Goal: Check status: Check status

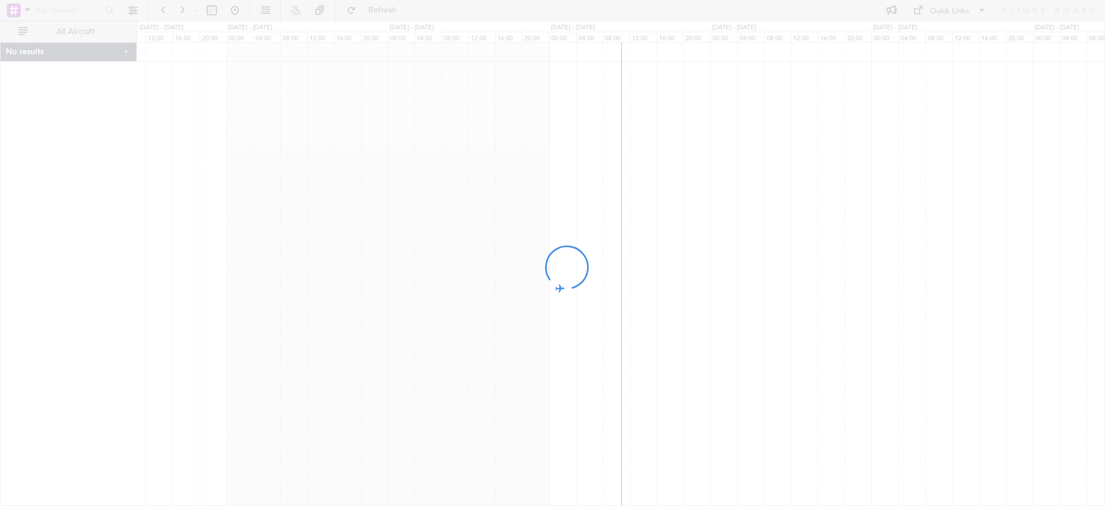
drag, startPoint x: 346, startPoint y: 265, endPoint x: 538, endPoint y: 262, distance: 191.8
click at [538, 262] on div at bounding box center [552, 253] width 1105 height 506
drag, startPoint x: 362, startPoint y: 255, endPoint x: 422, endPoint y: 253, distance: 59.9
click at [421, 253] on div at bounding box center [552, 253] width 1105 height 506
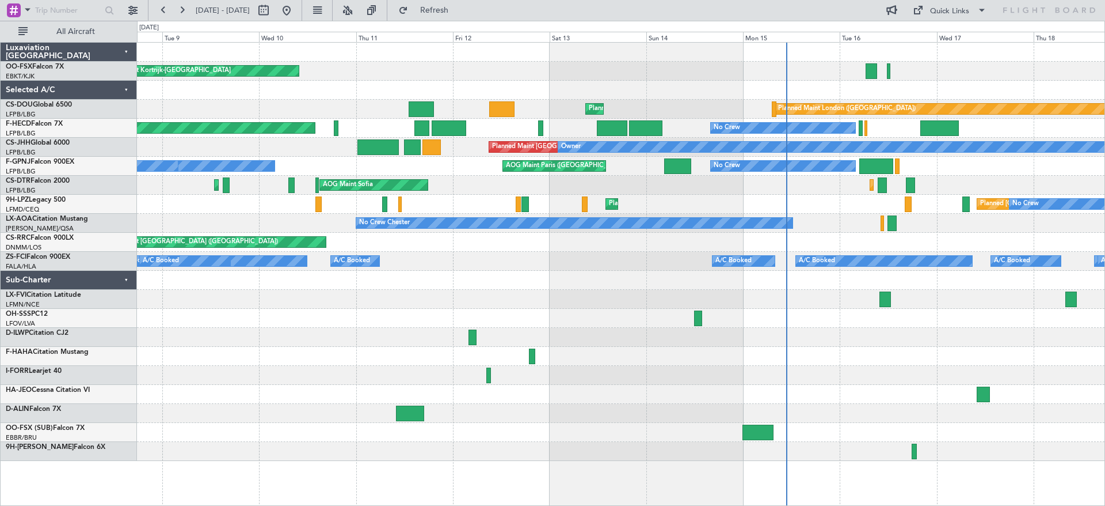
click at [521, 304] on div at bounding box center [621, 299] width 968 height 19
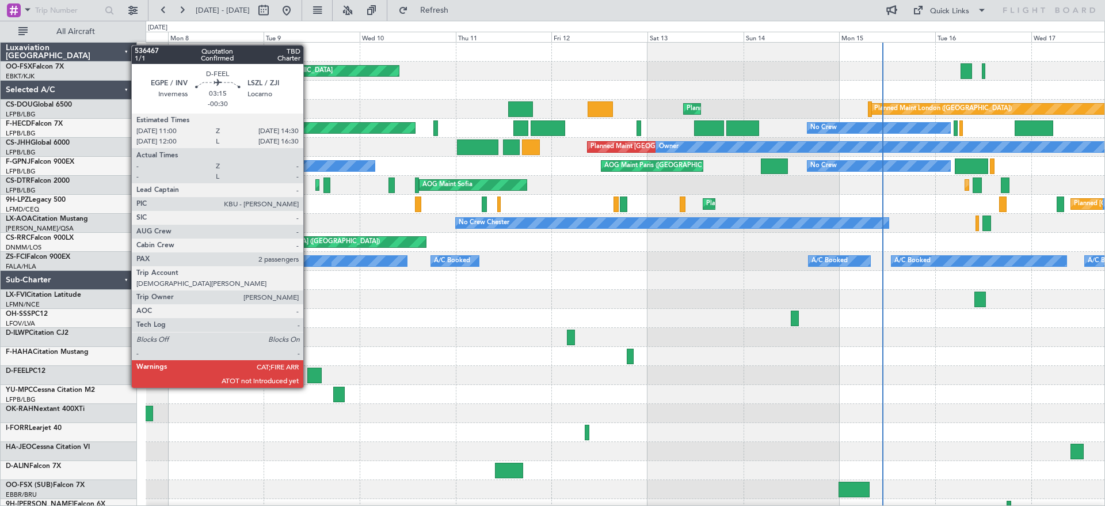
click at [309, 375] on div at bounding box center [314, 375] width 14 height 16
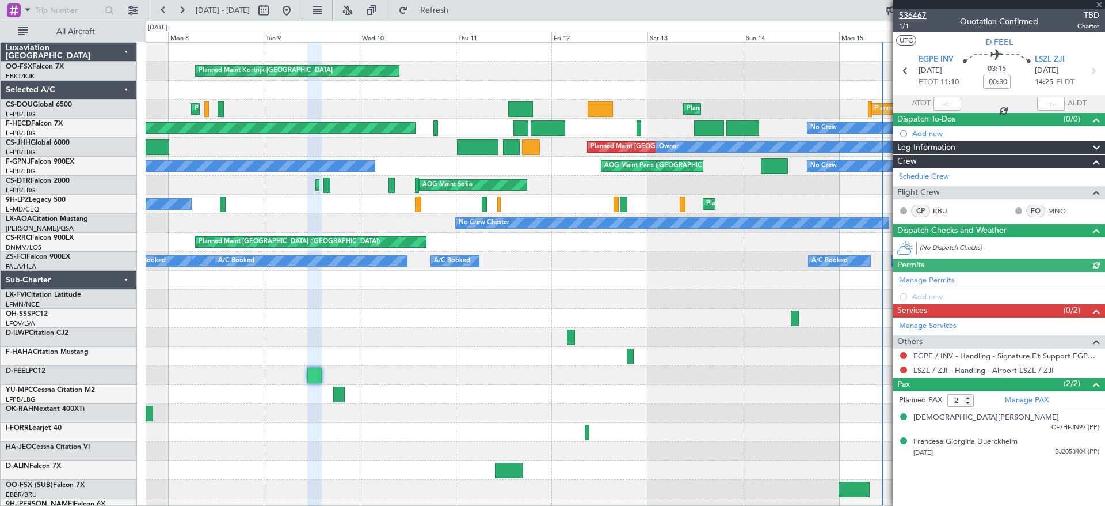
click at [913, 10] on span "536467" at bounding box center [913, 15] width 28 height 12
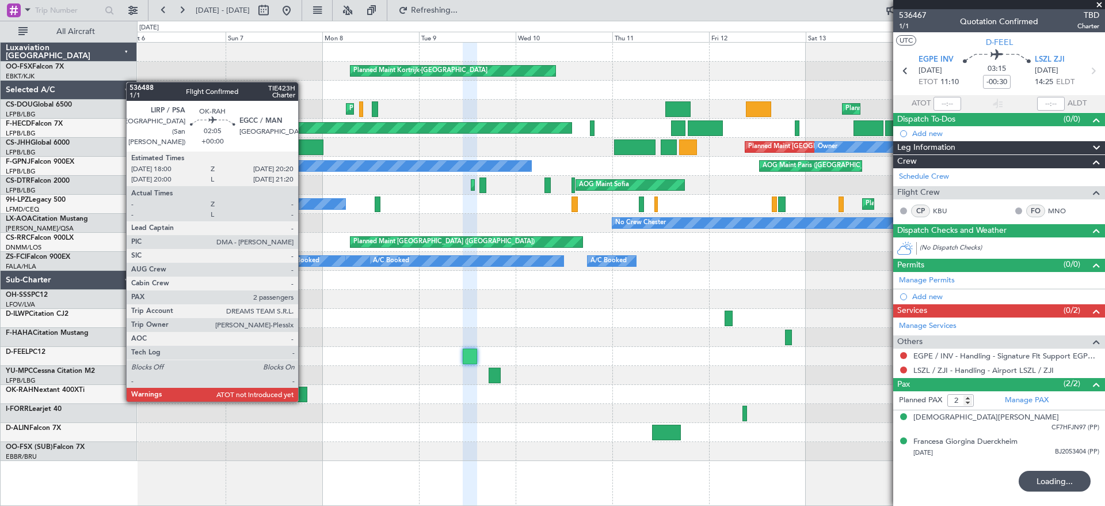
click at [303, 398] on div at bounding box center [303, 394] width 10 height 16
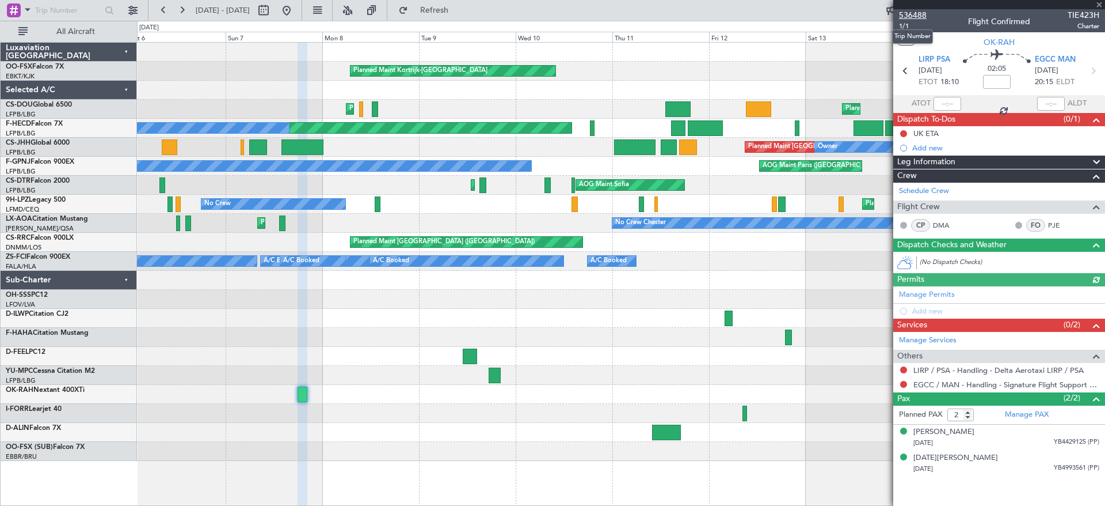
click at [907, 16] on span "536488" at bounding box center [913, 15] width 28 height 12
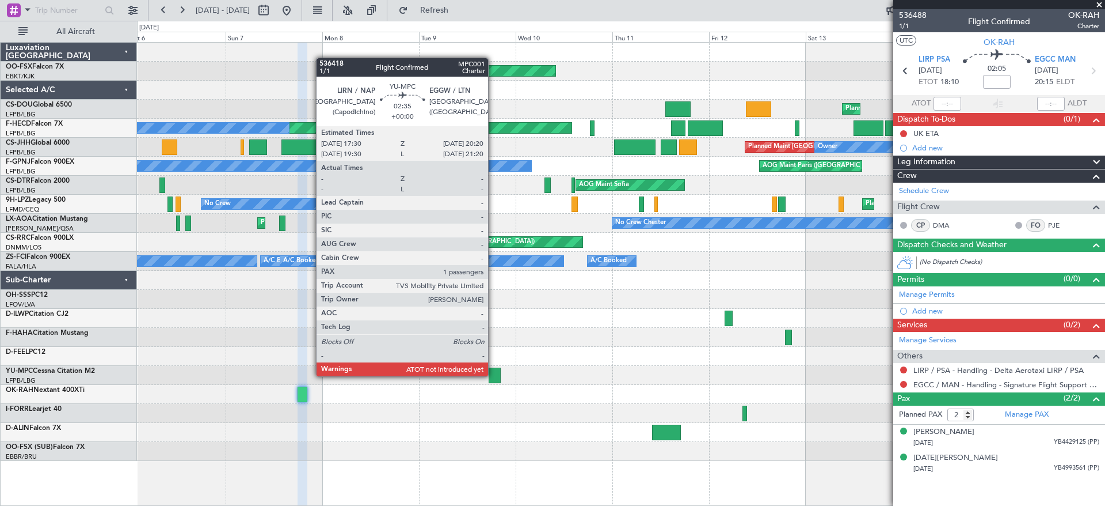
click at [494, 375] on div at bounding box center [495, 375] width 12 height 16
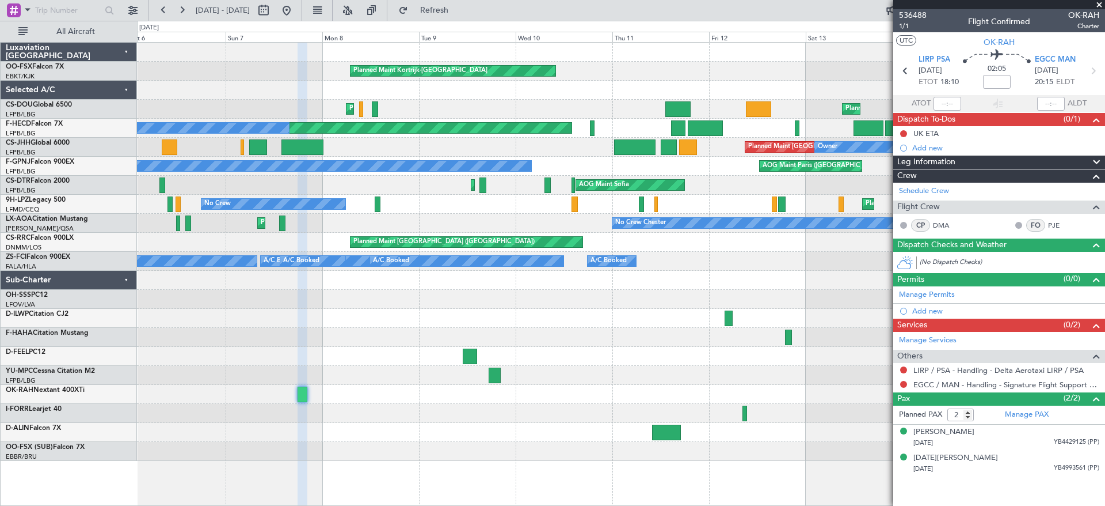
click at [729, 325] on div at bounding box center [729, 318] width 8 height 16
click at [730, 316] on div at bounding box center [729, 318] width 8 height 16
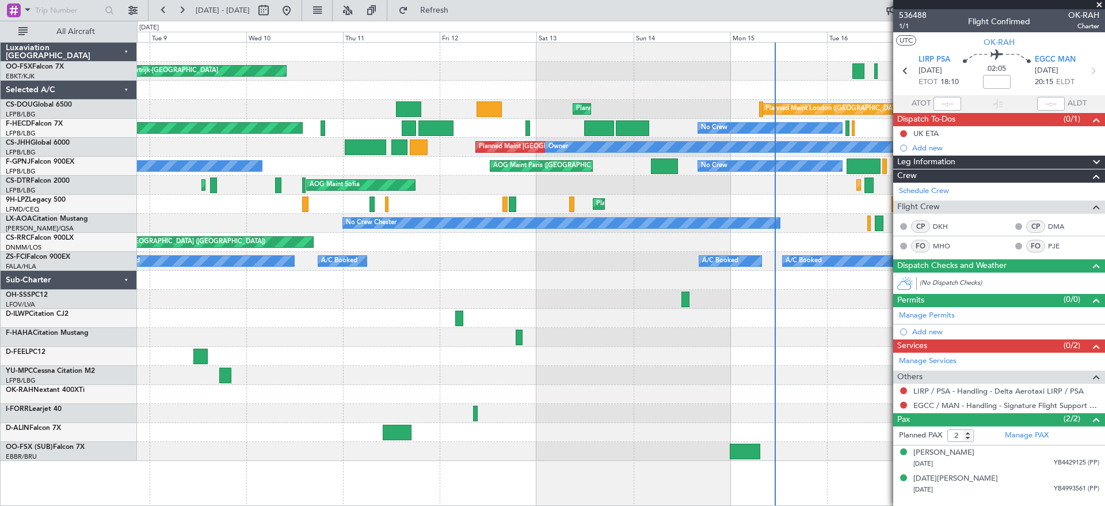
click at [345, 348] on div at bounding box center [621, 356] width 968 height 19
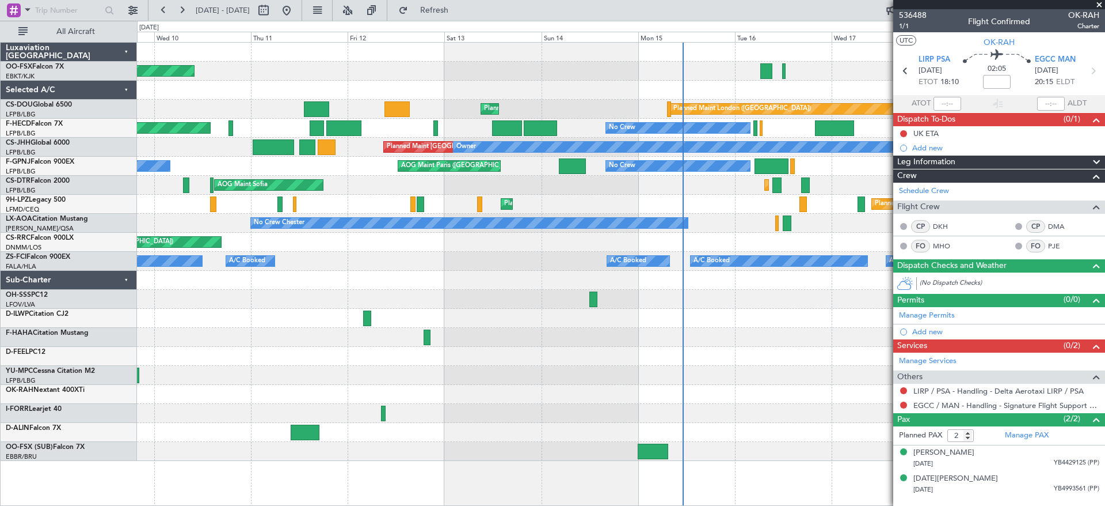
click at [591, 378] on div at bounding box center [621, 375] width 968 height 19
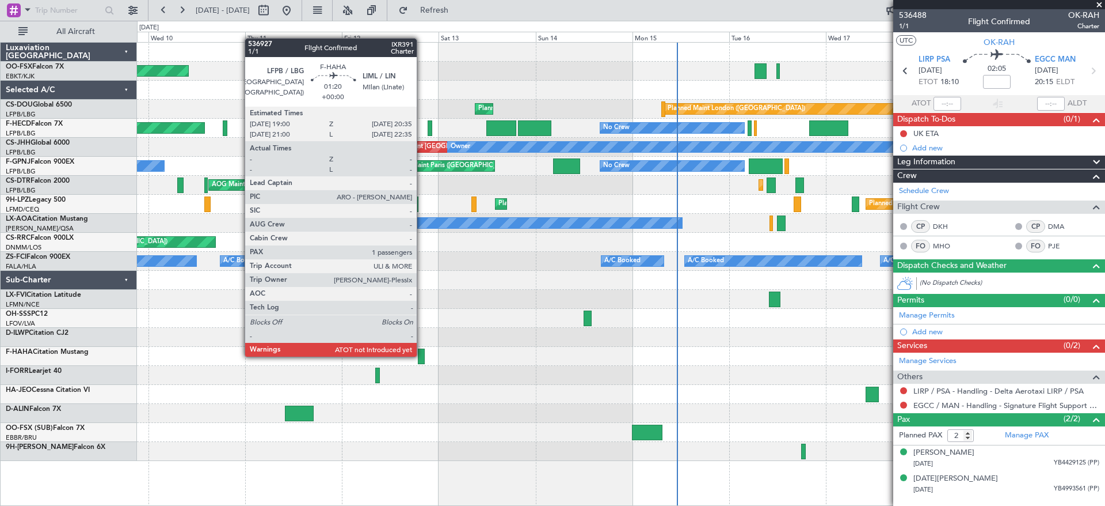
click at [422, 355] on div at bounding box center [421, 356] width 7 height 16
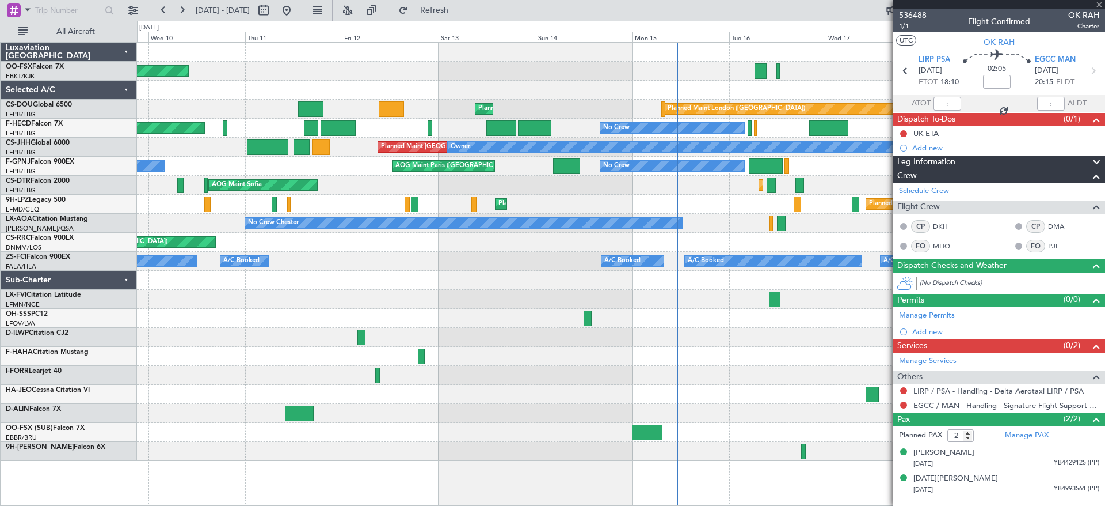
type input "1"
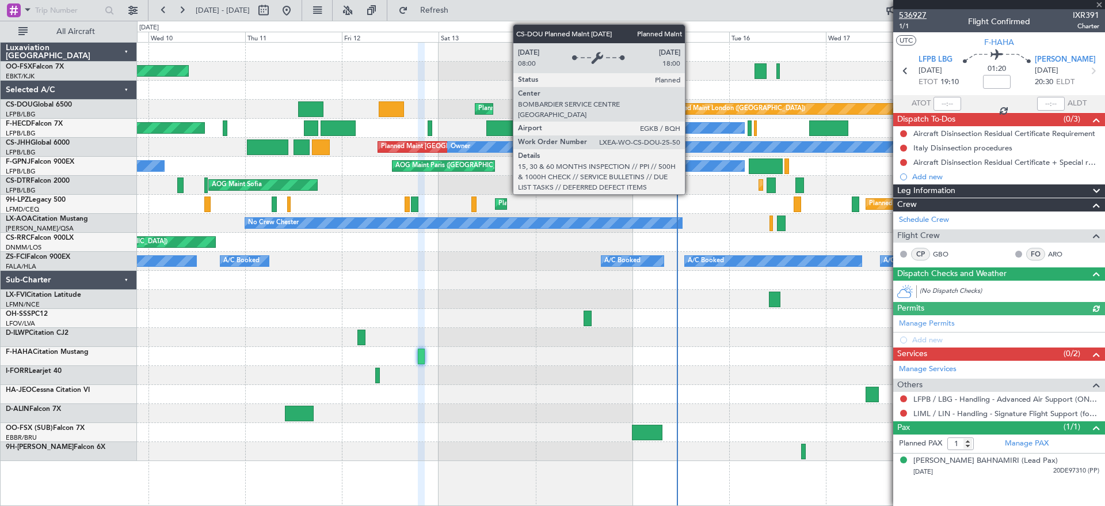
click at [914, 12] on span "536927" at bounding box center [913, 15] width 28 height 12
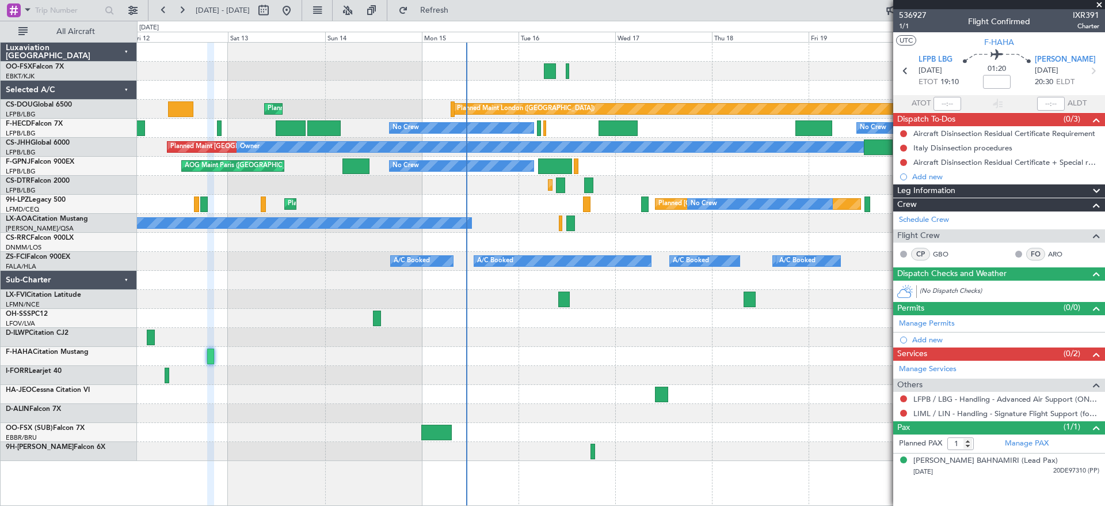
click at [522, 368] on div "Planned Maint Kortrijk-[GEOGRAPHIC_DATA] Planned Maint [GEOGRAPHIC_DATA] ([GEOG…" at bounding box center [621, 252] width 968 height 418
